Goal: Task Accomplishment & Management: Manage account settings

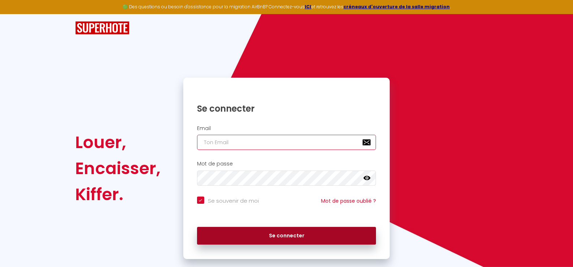
type input "[EMAIL_ADDRESS][DOMAIN_NAME]"
click at [281, 238] on button "Se connecter" at bounding box center [286, 236] width 179 height 18
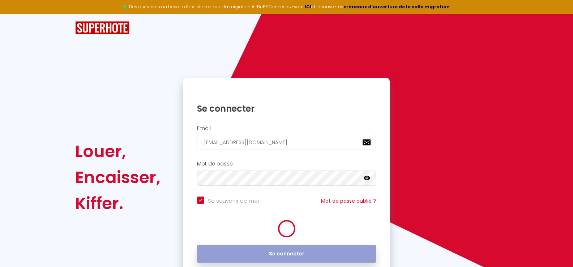
checkbox input "true"
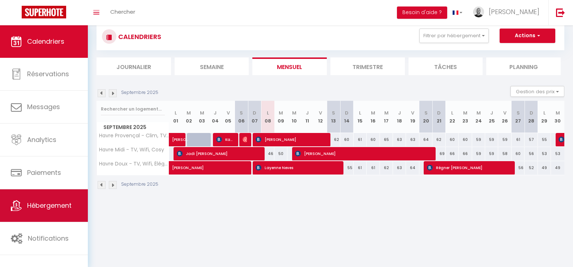
scroll to position [25, 0]
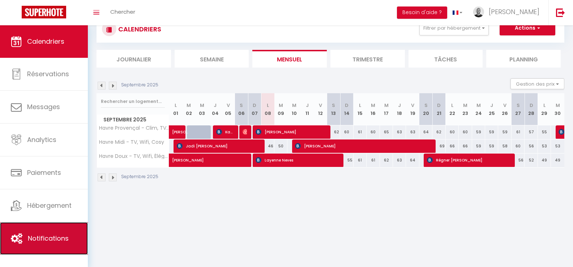
click at [42, 233] on link "Notifications" at bounding box center [44, 238] width 88 height 33
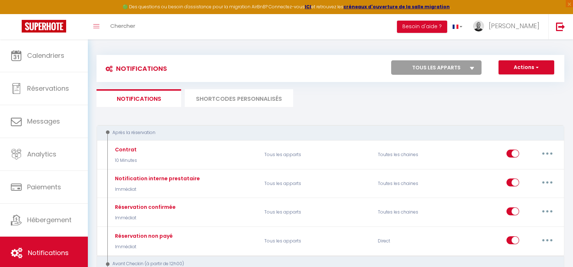
click at [247, 101] on li "SHORTCODES PERSONNALISÉS" at bounding box center [239, 98] width 108 height 18
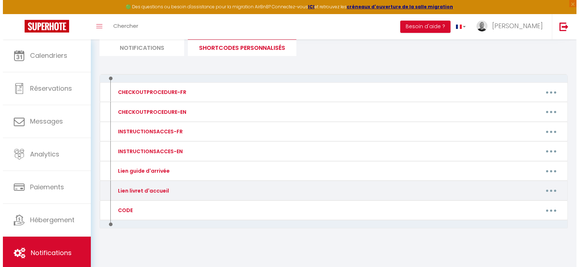
scroll to position [51, 0]
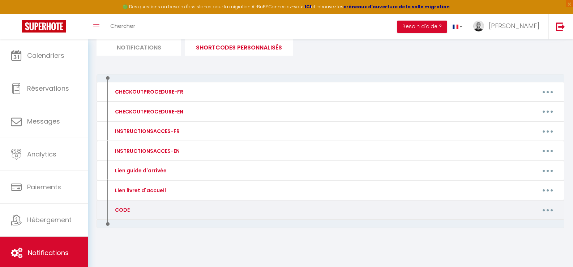
click at [111, 210] on div "CODE" at bounding box center [165, 210] width 114 height 12
click at [126, 210] on div "CODE" at bounding box center [121, 210] width 17 height 8
click at [551, 207] on button "button" at bounding box center [548, 210] width 20 height 12
click at [519, 227] on link "Editer" at bounding box center [529, 227] width 54 height 12
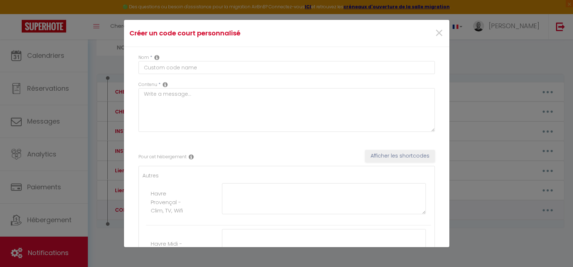
type input "CODE"
type textarea "CODE boîte à clé"
type textarea "9502"
type textarea "6126"
type textarea "8458"
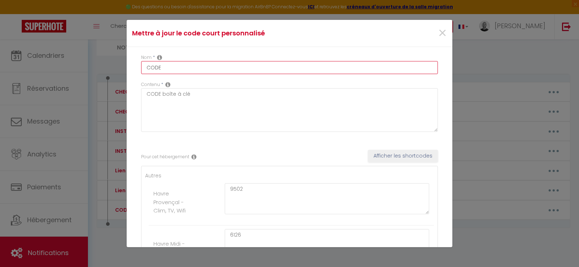
click at [183, 68] on input "CODE" at bounding box center [289, 67] width 297 height 13
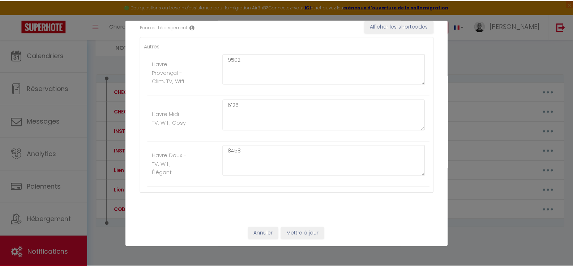
scroll to position [0, 0]
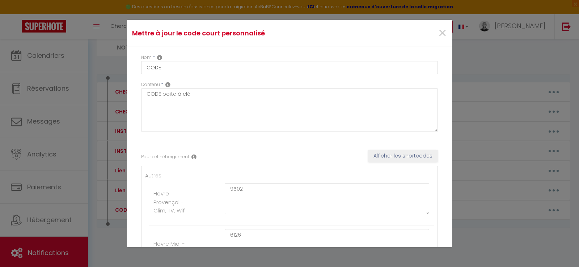
click at [476, 73] on div "Mettre à jour le code court personnalisé × Nom * CODE Contenu * CODE boîte à cl…" at bounding box center [289, 133] width 579 height 267
click at [438, 35] on span "×" at bounding box center [442, 33] width 9 height 22
